Goal: Information Seeking & Learning: Learn about a topic

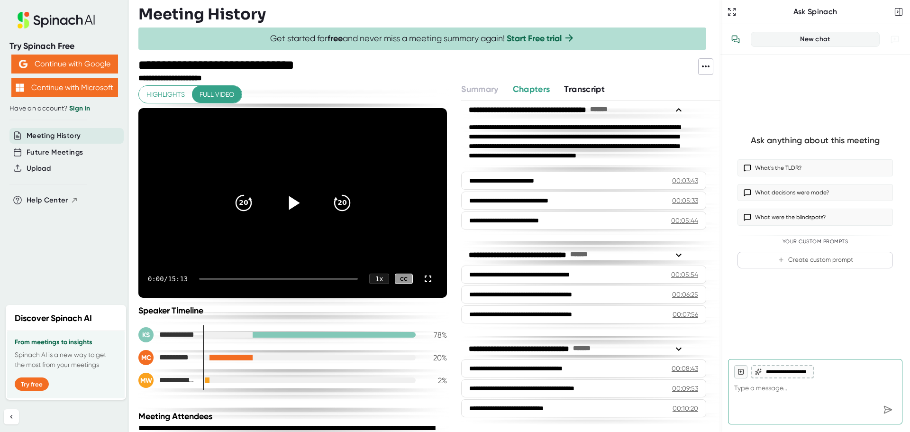
click at [290, 201] on icon at bounding box center [294, 203] width 11 height 14
click at [213, 95] on span "Full video" at bounding box center [217, 95] width 35 height 12
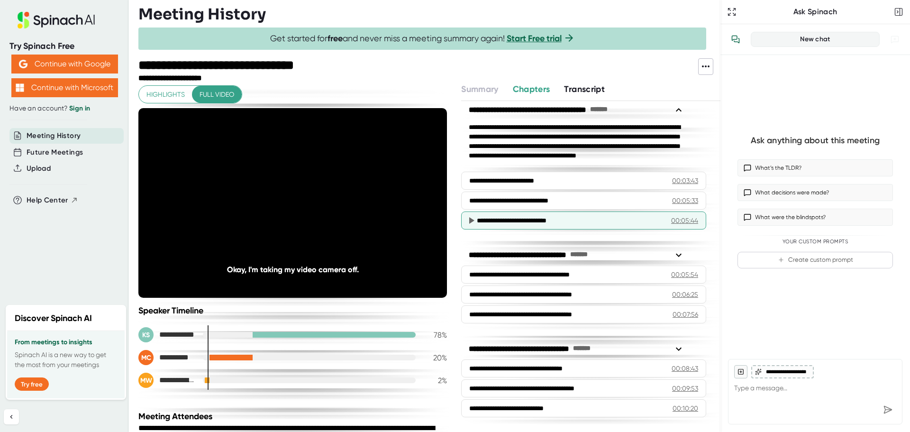
click at [581, 218] on div "**********" at bounding box center [563, 220] width 173 height 9
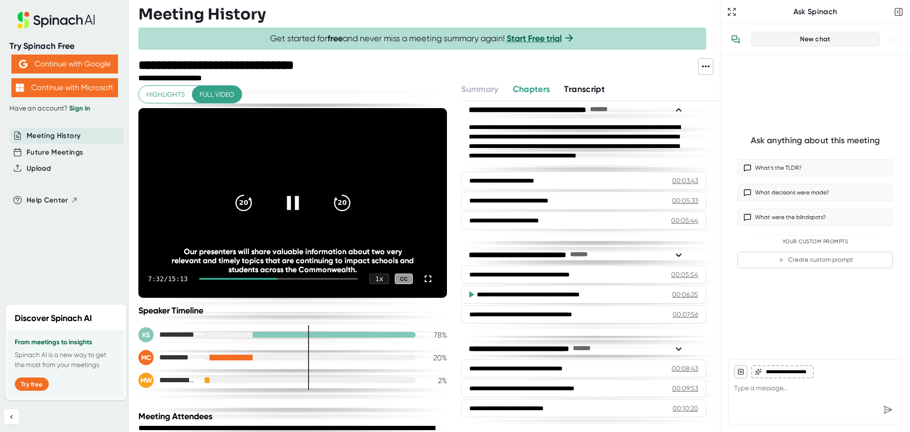
click at [285, 210] on icon at bounding box center [293, 203] width 24 height 24
